Goal: Information Seeking & Learning: Check status

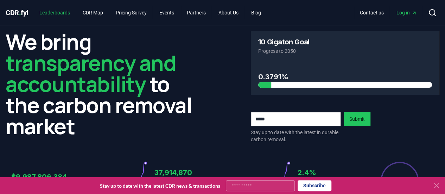
click at [64, 15] on link "Leaderboards" at bounding box center [55, 12] width 42 height 13
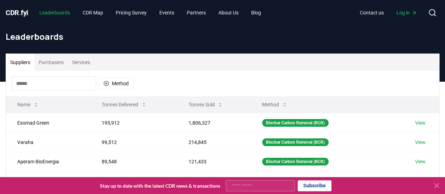
scroll to position [56, 0]
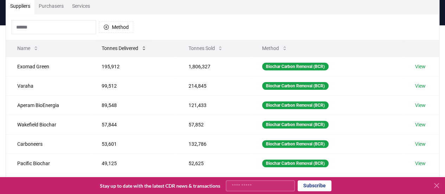
click at [131, 49] on button "Tonnes Delivered" at bounding box center [124, 48] width 56 height 14
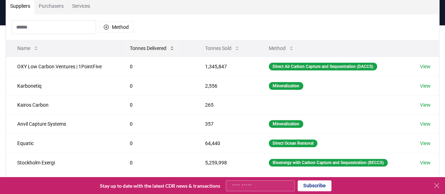
click at [131, 49] on button "Tonnes Delivered" at bounding box center [152, 48] width 56 height 14
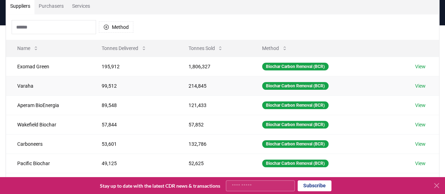
click at [107, 83] on td "99,512" at bounding box center [133, 85] width 86 height 19
